Goal: Transaction & Acquisition: Purchase product/service

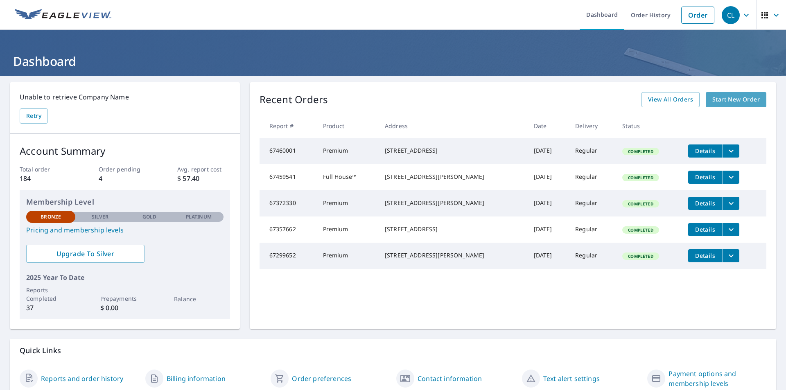
click at [719, 101] on span "Start New Order" at bounding box center [735, 100] width 47 height 10
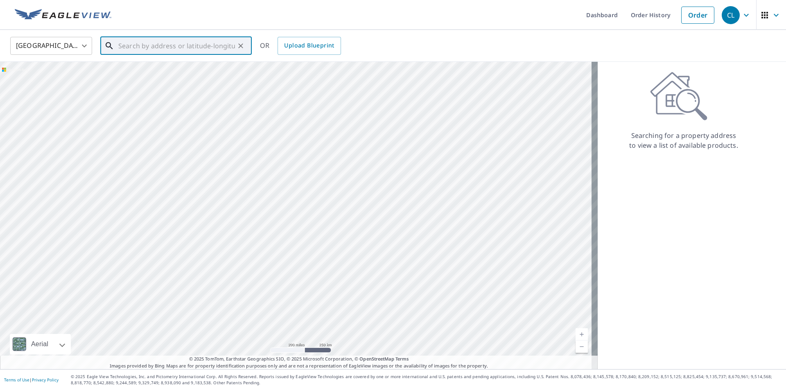
click at [205, 50] on input "text" at bounding box center [176, 45] width 117 height 23
click at [124, 68] on span "[STREET_ADDRESS]" at bounding box center [181, 70] width 128 height 10
type input "[STREET_ADDRESS]"
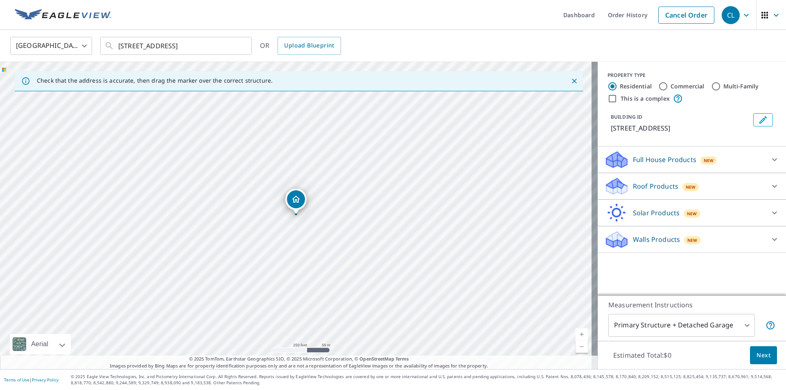
click at [575, 333] on link "Current Level 17, Zoom In" at bounding box center [581, 334] width 12 height 12
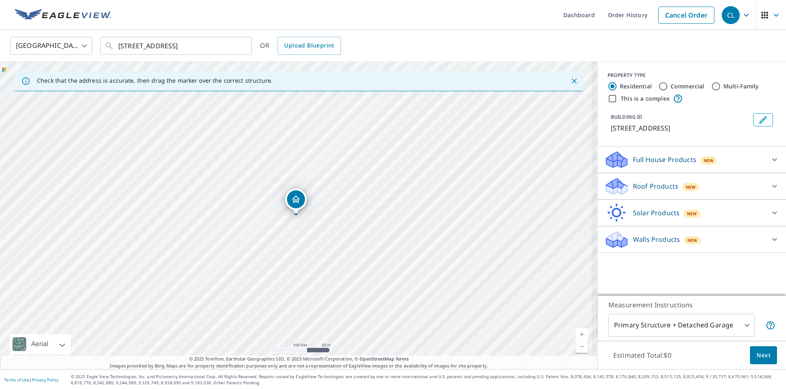
click at [575, 333] on link "Current Level 17.5376567859428, Zoom In" at bounding box center [581, 334] width 12 height 12
click at [575, 333] on link "Current Level 18.176104575053106, Zoom In Disabled" at bounding box center [581, 334] width 12 height 12
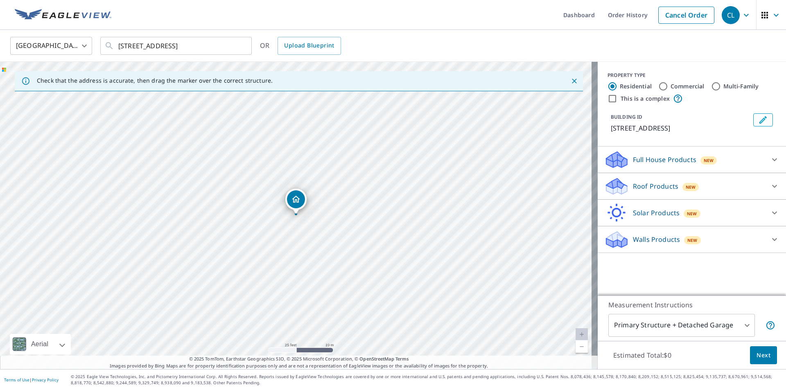
click at [575, 333] on link "Current Level 20, Zoom In Disabled" at bounding box center [581, 334] width 12 height 12
click at [730, 326] on body "CL CL Dashboard Order History Cancel Order CL [GEOGRAPHIC_DATA] [GEOGRAPHIC_DAT…" at bounding box center [393, 195] width 786 height 390
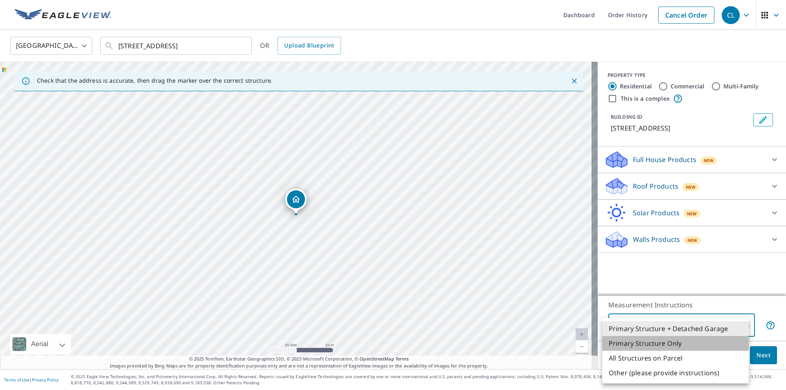
click at [671, 342] on li "Primary Structure Only" at bounding box center [675, 343] width 146 height 15
type input "2"
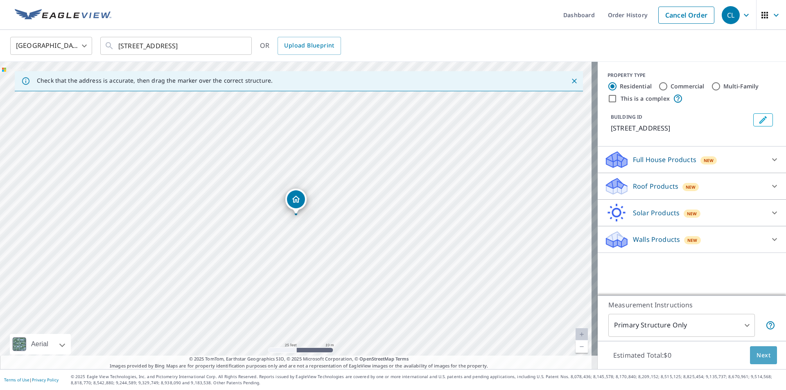
click at [761, 353] on span "Next" at bounding box center [763, 355] width 14 height 10
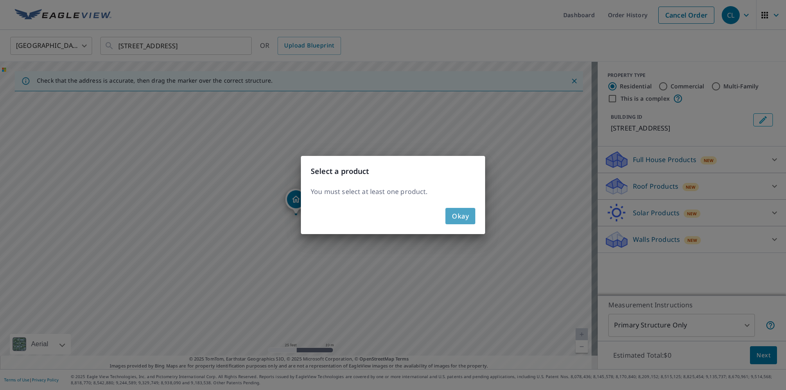
click at [454, 214] on span "Okay" at bounding box center [460, 215] width 17 height 11
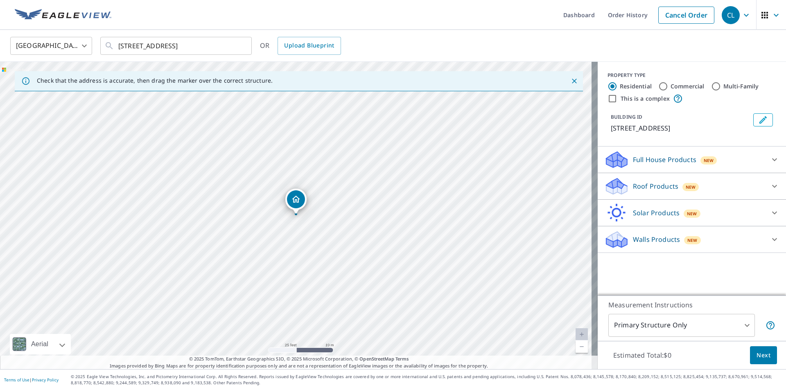
click at [653, 186] on p "Roof Products" at bounding box center [655, 186] width 45 height 10
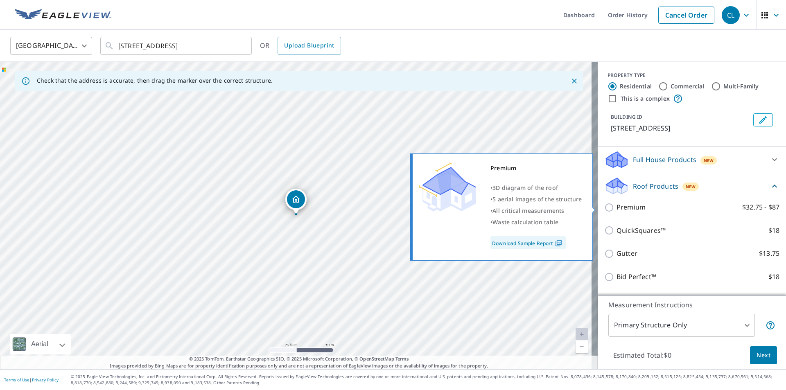
click at [604, 207] on input "Premium $32.75 - $87" at bounding box center [610, 208] width 12 height 10
checkbox input "true"
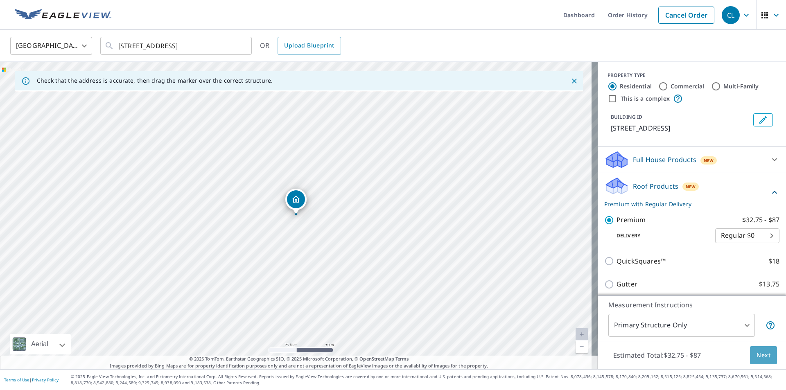
click at [756, 358] on span "Next" at bounding box center [763, 355] width 14 height 10
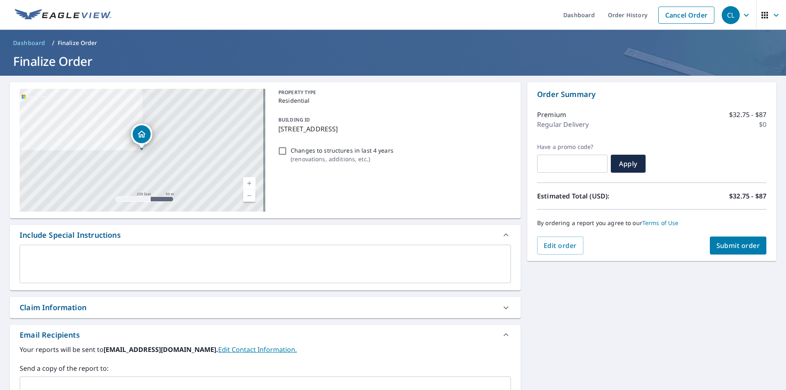
click at [716, 250] on button "Submit order" at bounding box center [738, 246] width 57 height 18
